Goal: Communication & Community: Answer question/provide support

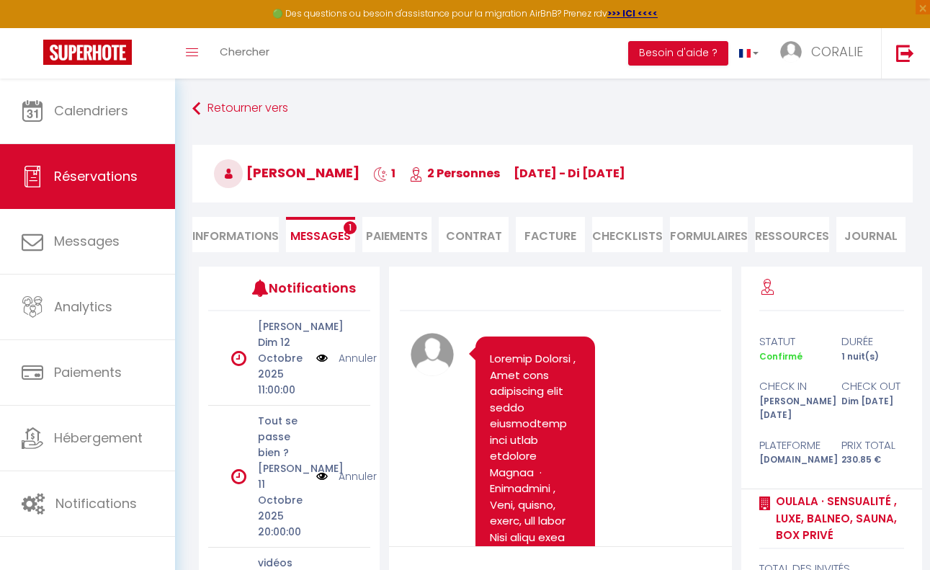
select select "0"
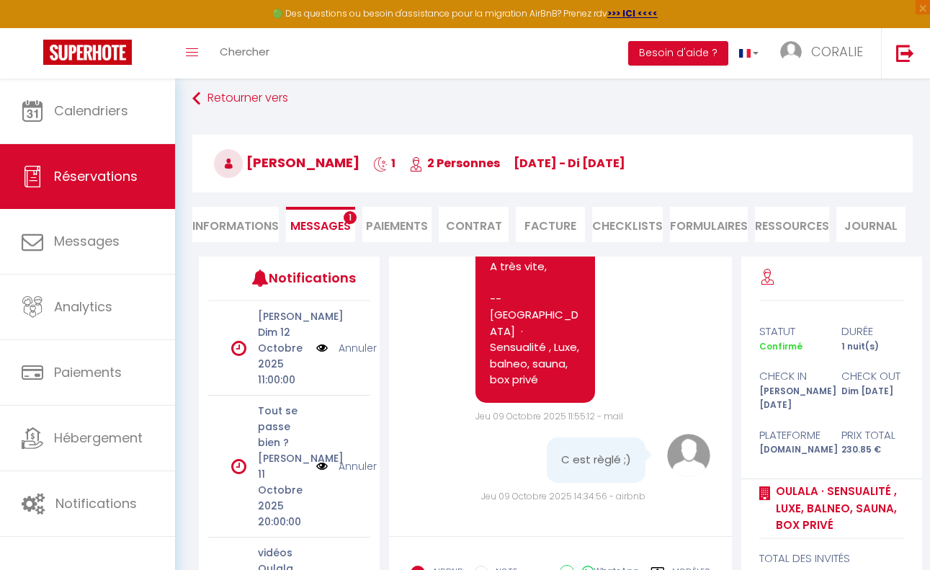
scroll to position [5484, 0]
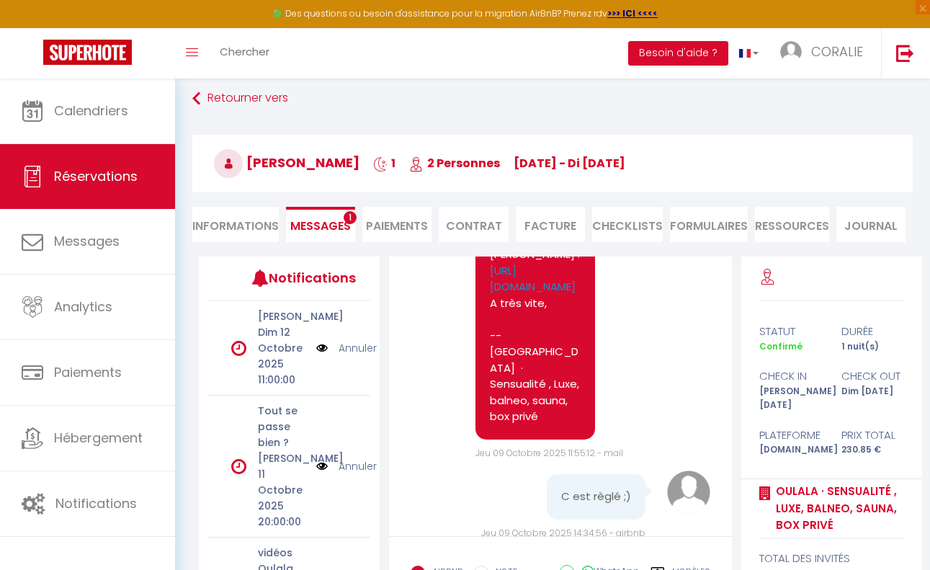
click at [396, 218] on li "Paiements" at bounding box center [396, 224] width 69 height 35
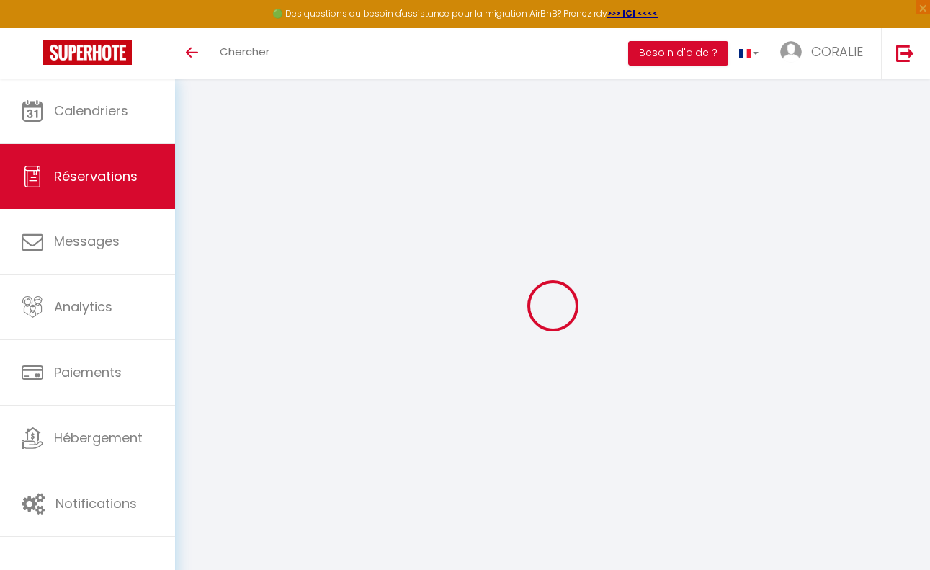
select select
checkbox input "false"
select select
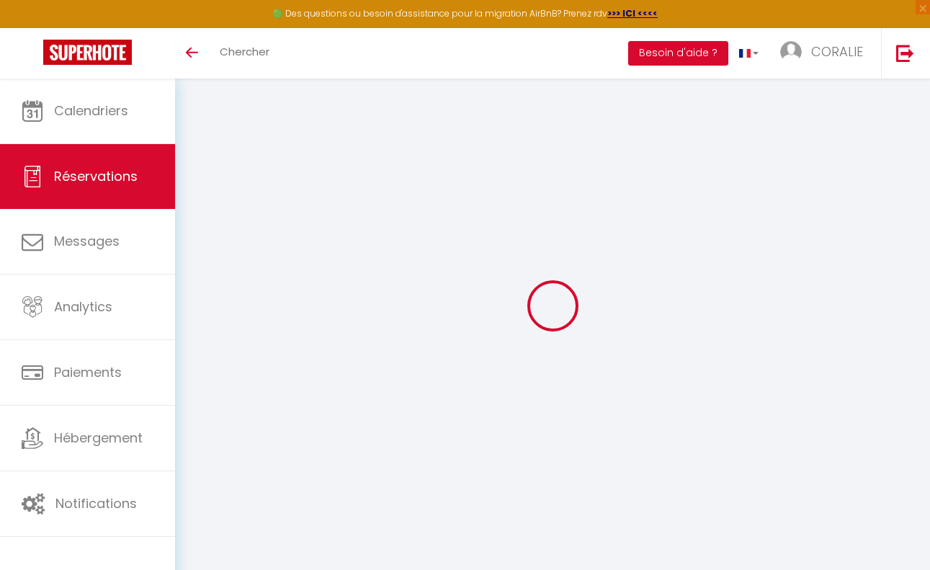
select select
checkbox input "false"
type textarea "Bonjour nous arriverons vers 17h . Cdt"
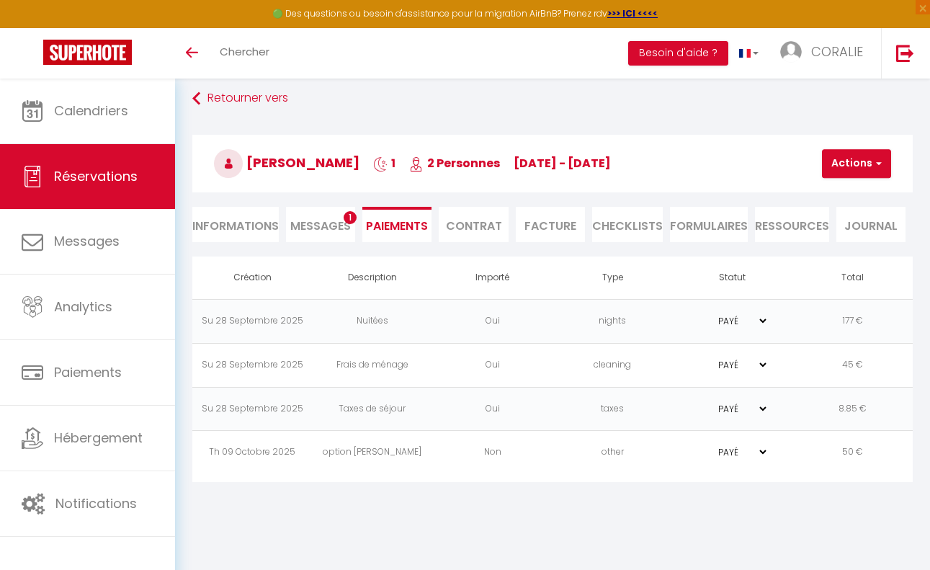
click at [306, 221] on span "Messages" at bounding box center [320, 226] width 61 height 17
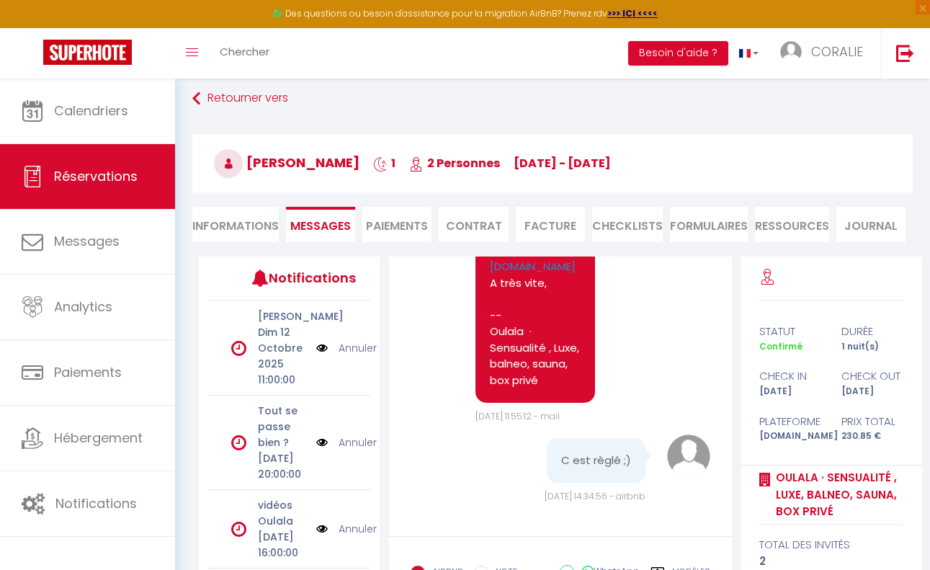
scroll to position [163, 0]
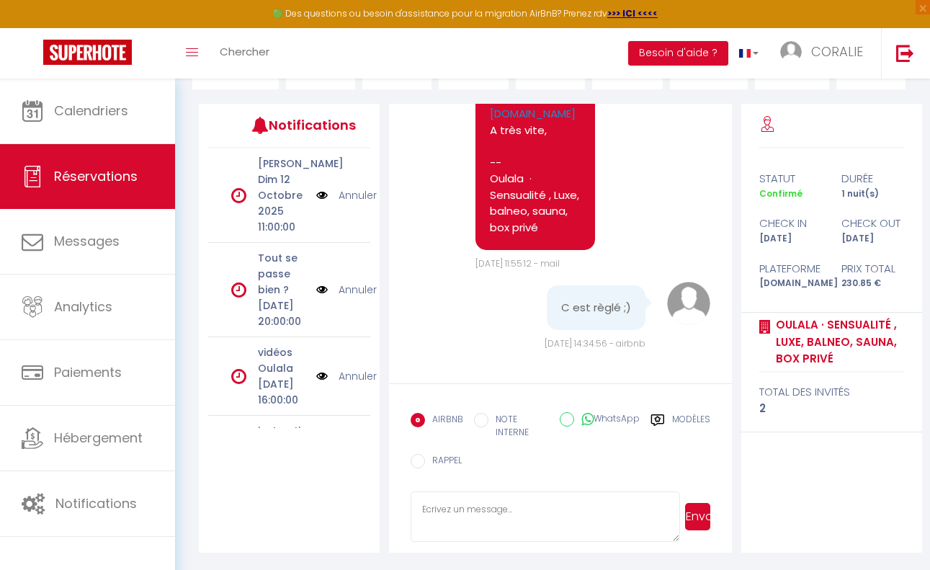
click at [450, 509] on textarea at bounding box center [545, 516] width 269 height 50
type textarea "Merci pour votre rapidité, nous accusons réception de votre règlement. A très v…"
click at [702, 519] on button "Envoyer" at bounding box center [697, 516] width 25 height 27
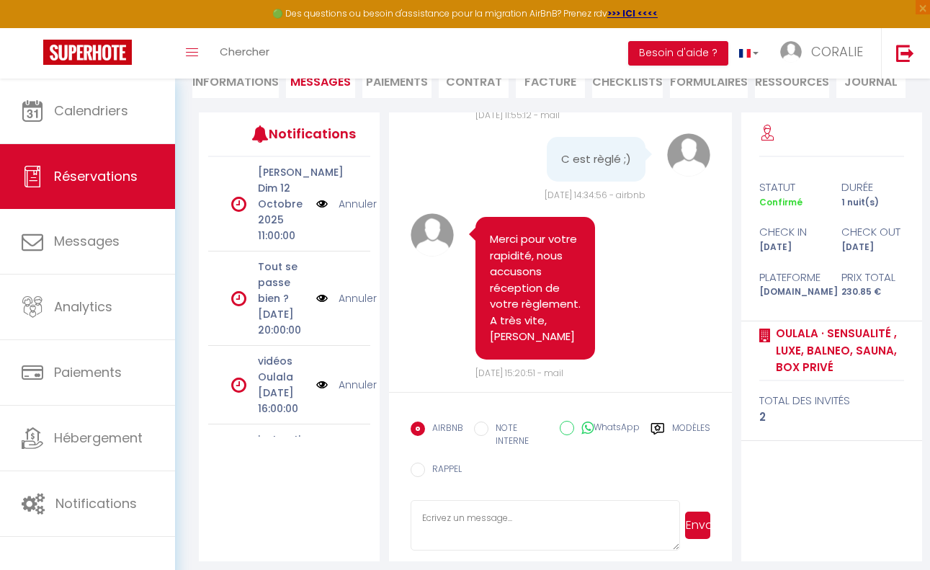
scroll to position [5636, 0]
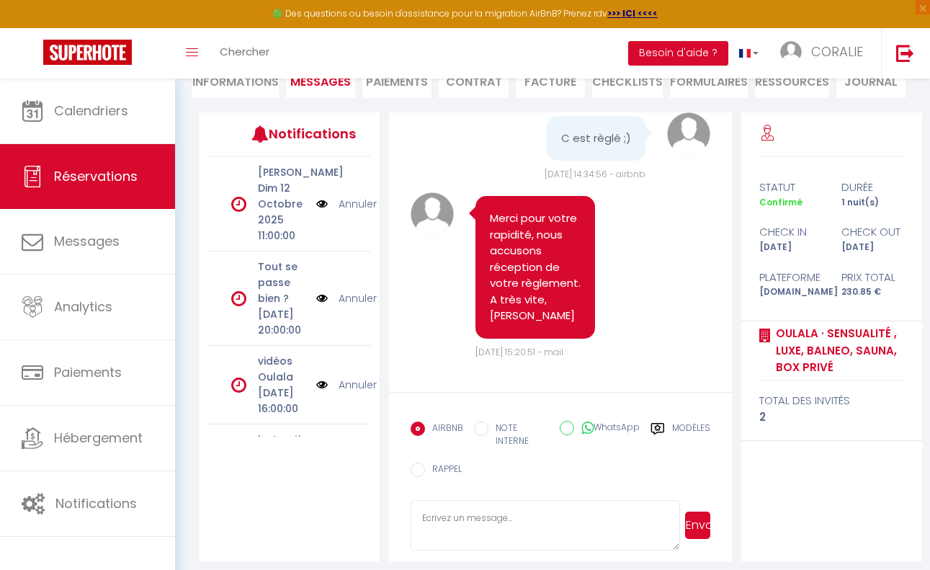
click at [489, 430] on label "NOTE INTERNE" at bounding box center [518, 434] width 61 height 27
click at [488, 430] on input "NOTE INTERNE" at bounding box center [481, 428] width 14 height 14
radio input "true"
radio input "false"
click at [481, 524] on textarea at bounding box center [545, 525] width 269 height 50
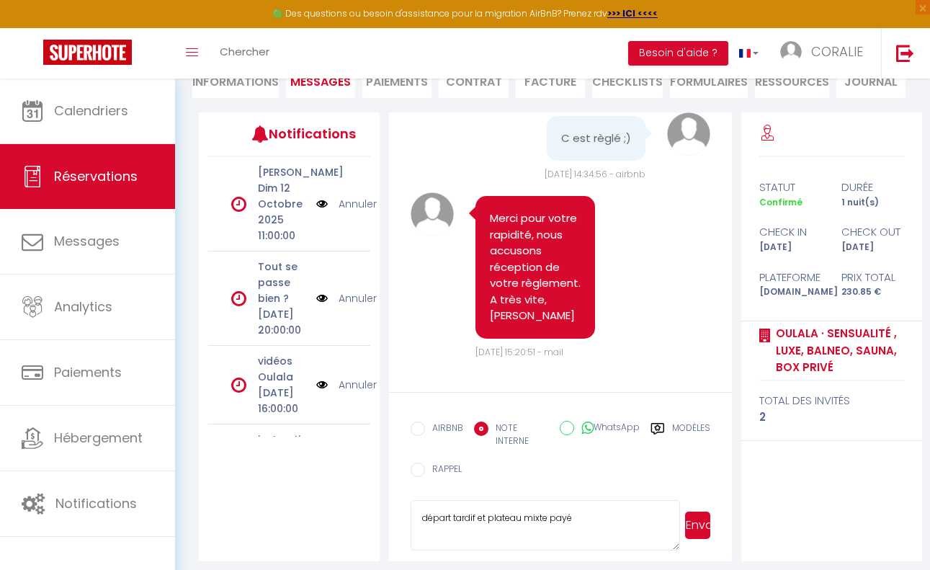
type textarea "départ tardif et plateau mixte payé"
click at [694, 530] on button "Envoyer" at bounding box center [697, 524] width 25 height 27
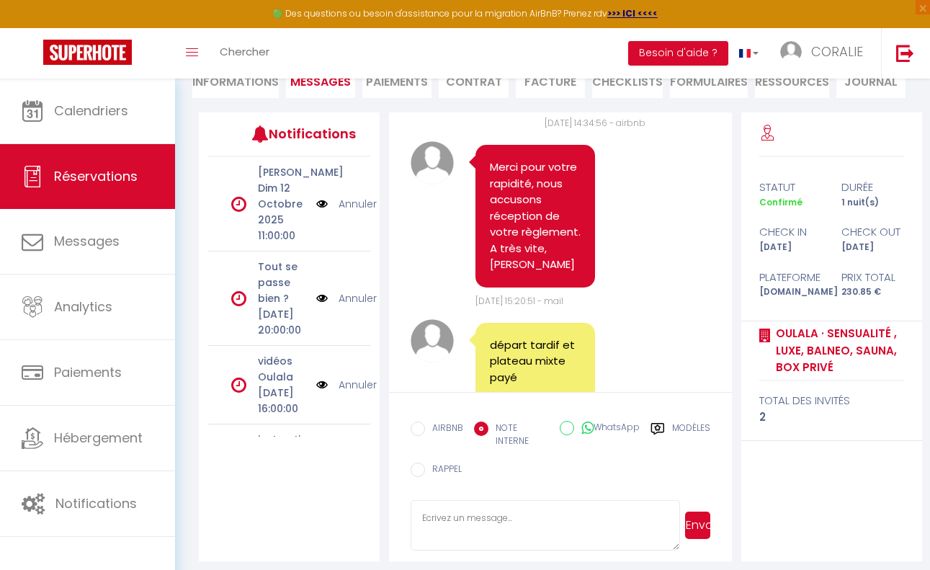
scroll to position [5974, 0]
